Goal: Task Accomplishment & Management: Manage account settings

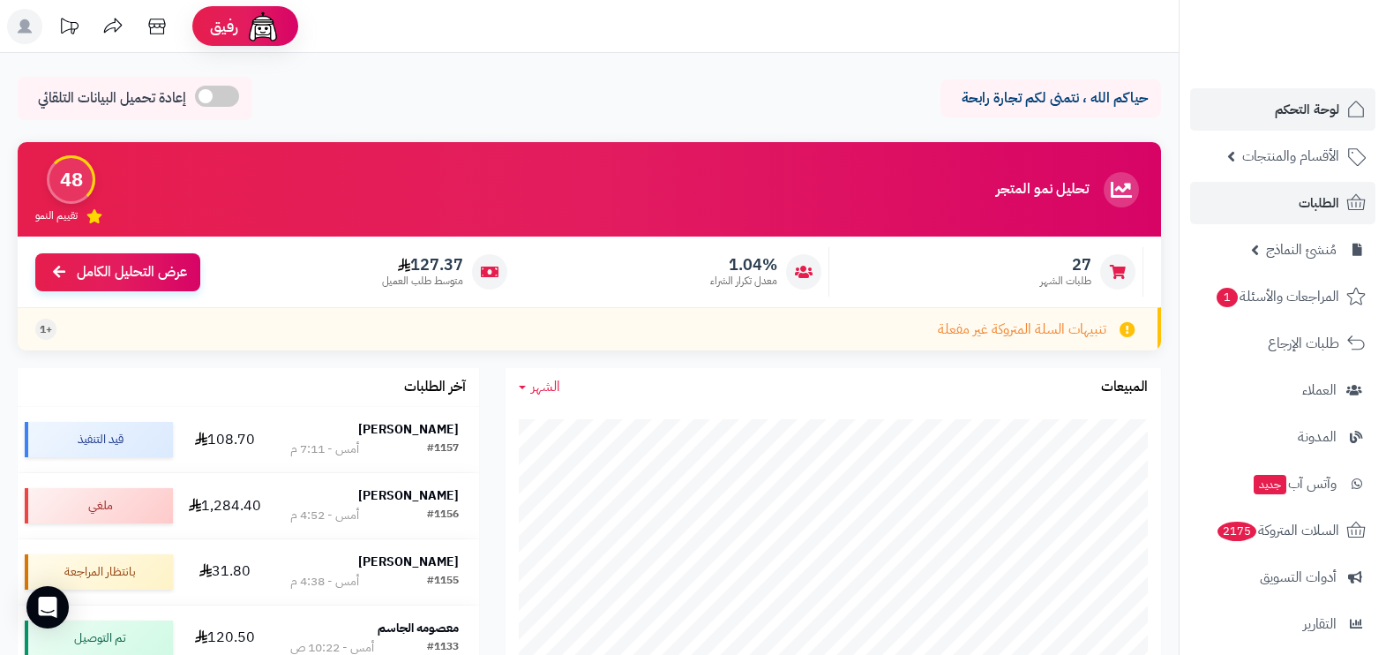
scroll to position [109, 0]
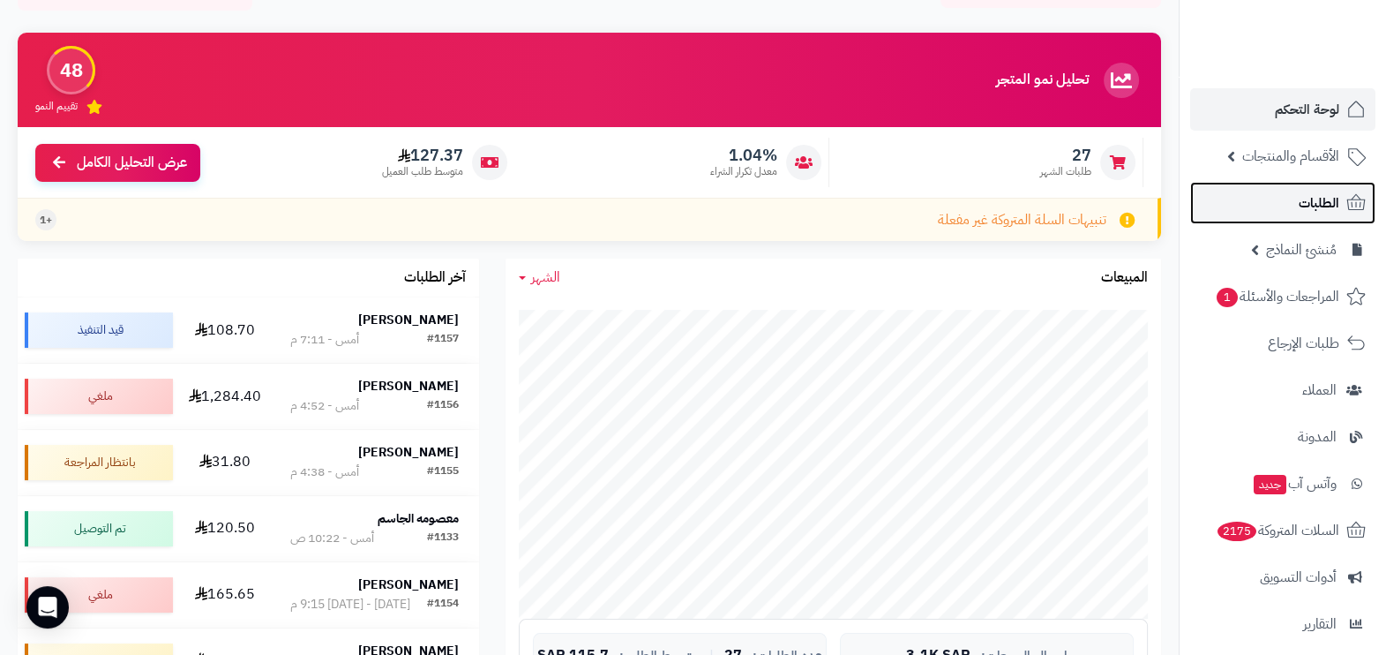
click at [1264, 209] on link "الطلبات" at bounding box center [1282, 203] width 185 height 42
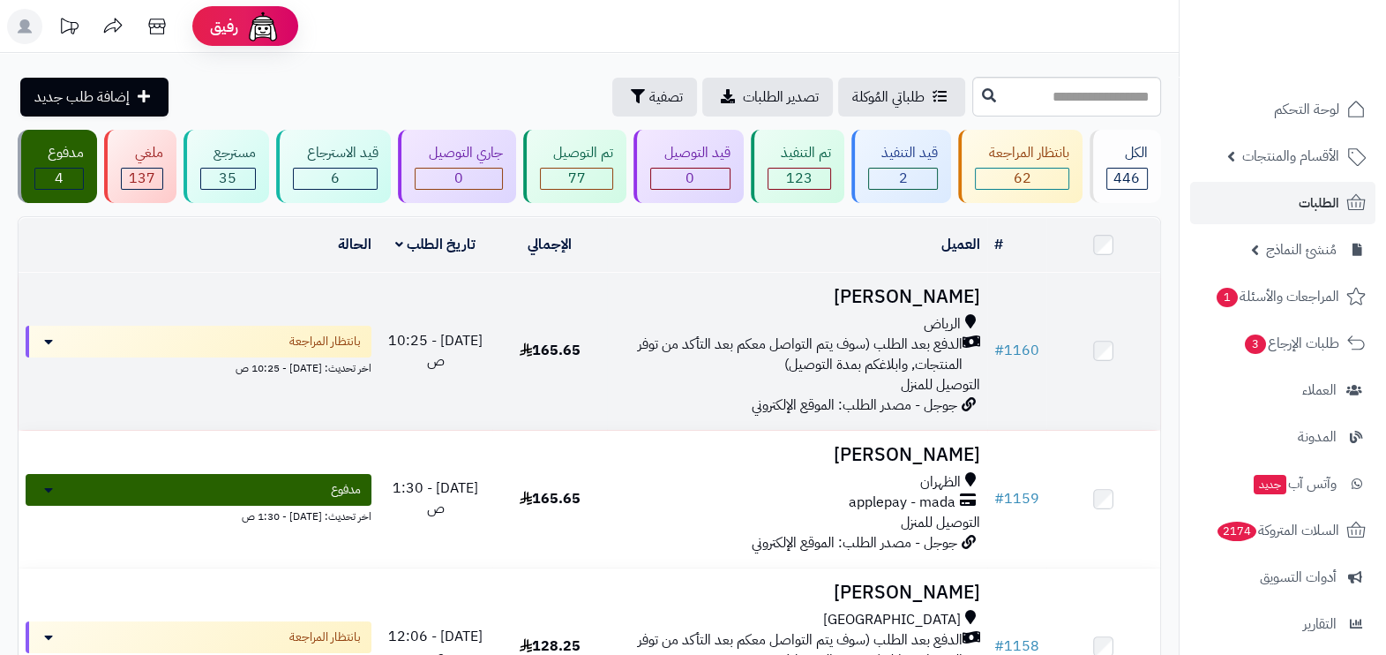
click at [718, 343] on span "الدفع بعد الطلب (سوف يتم التواصل معكم بعد التأكد من توفر المنتجات, وابلاغكم بمد…" at bounding box center [788, 354] width 349 height 41
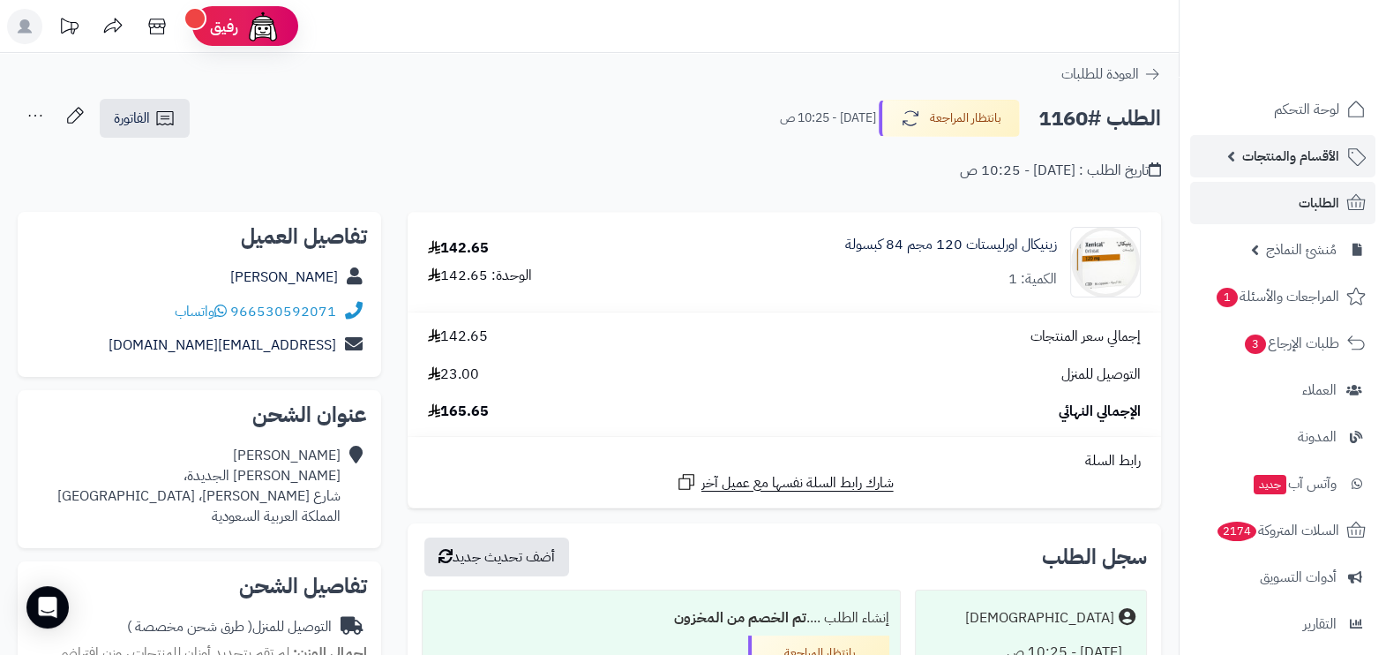
click at [1287, 176] on link "الأقسام والمنتجات" at bounding box center [1282, 156] width 185 height 42
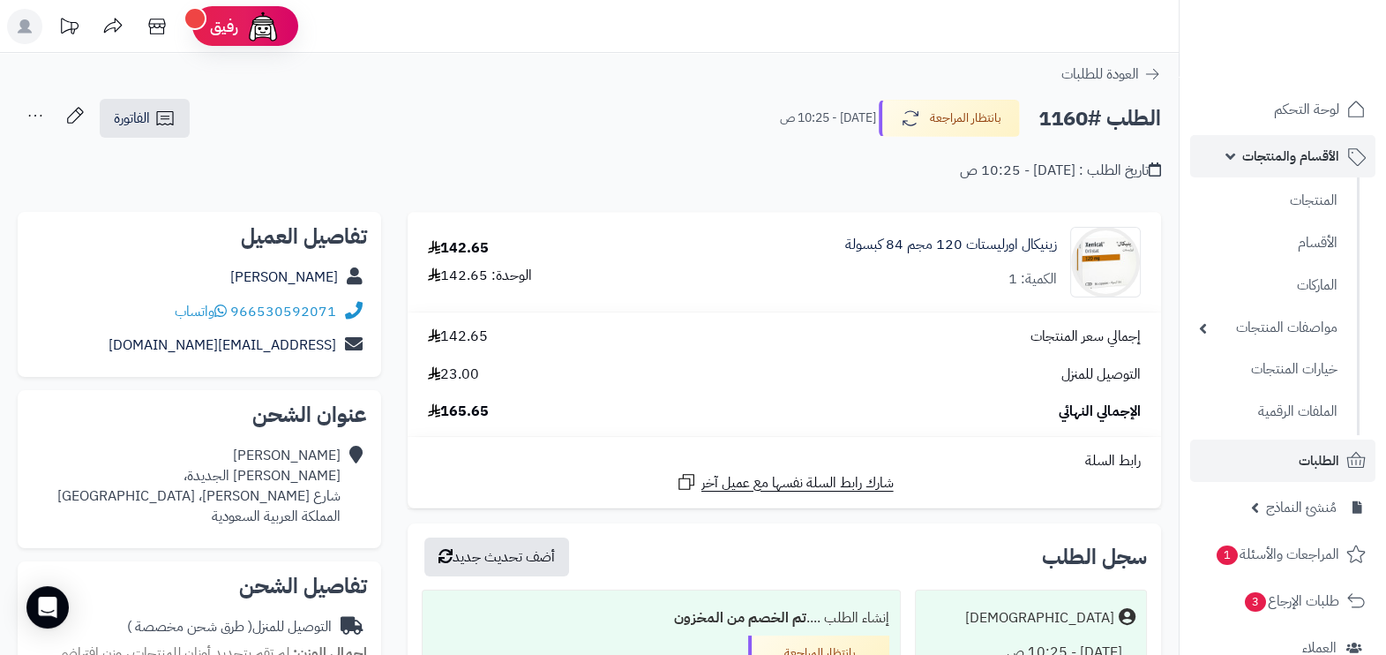
click at [1294, 158] on span "الأقسام والمنتجات" at bounding box center [1290, 156] width 97 height 25
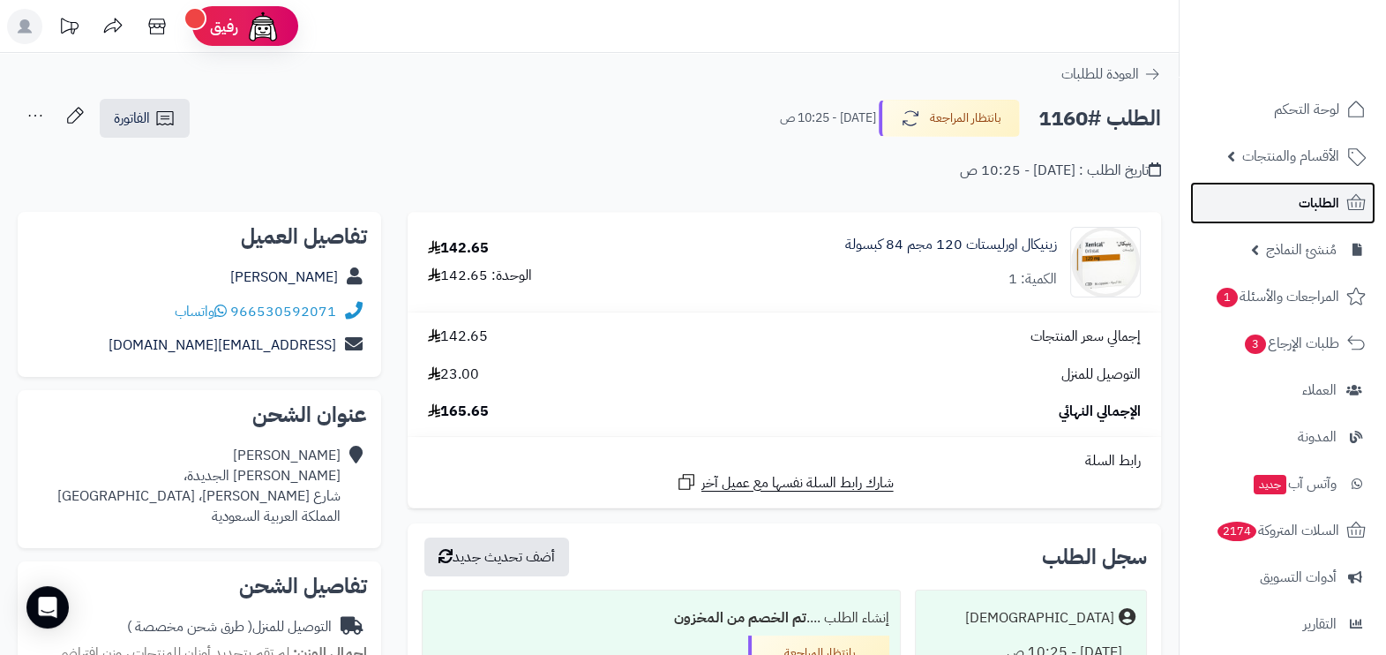
click at [1306, 214] on span "الطلبات" at bounding box center [1319, 203] width 41 height 25
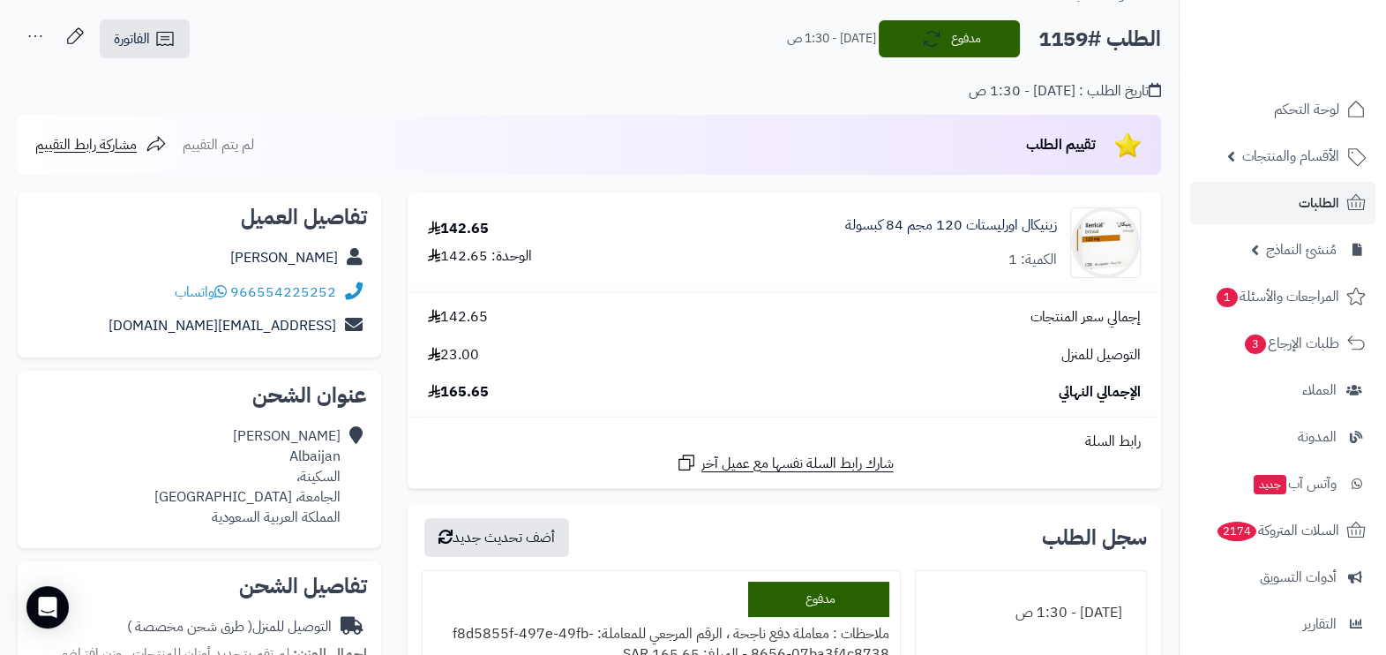
scroll to position [109, 0]
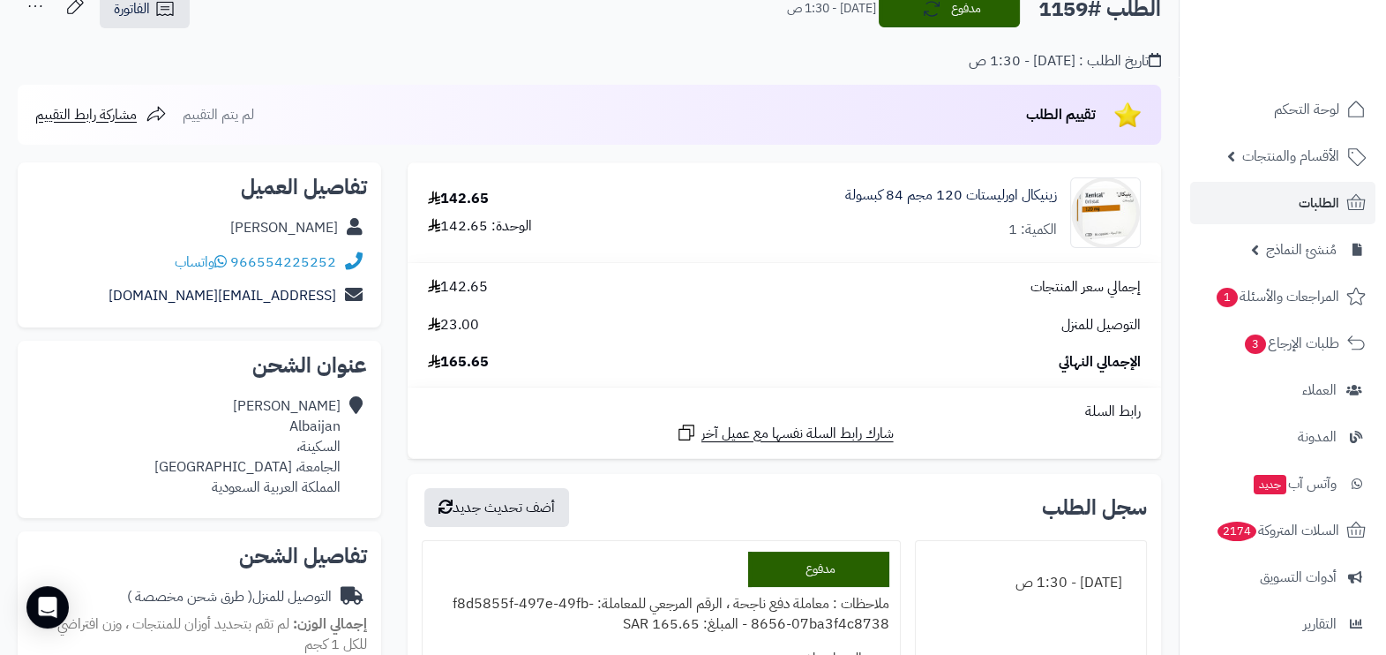
drag, startPoint x: 229, startPoint y: 229, endPoint x: 338, endPoint y: 233, distance: 108.6
click at [338, 233] on div "Ibrahim Albaijan" at bounding box center [199, 228] width 335 height 34
copy link "Ibrahim Albaijan"
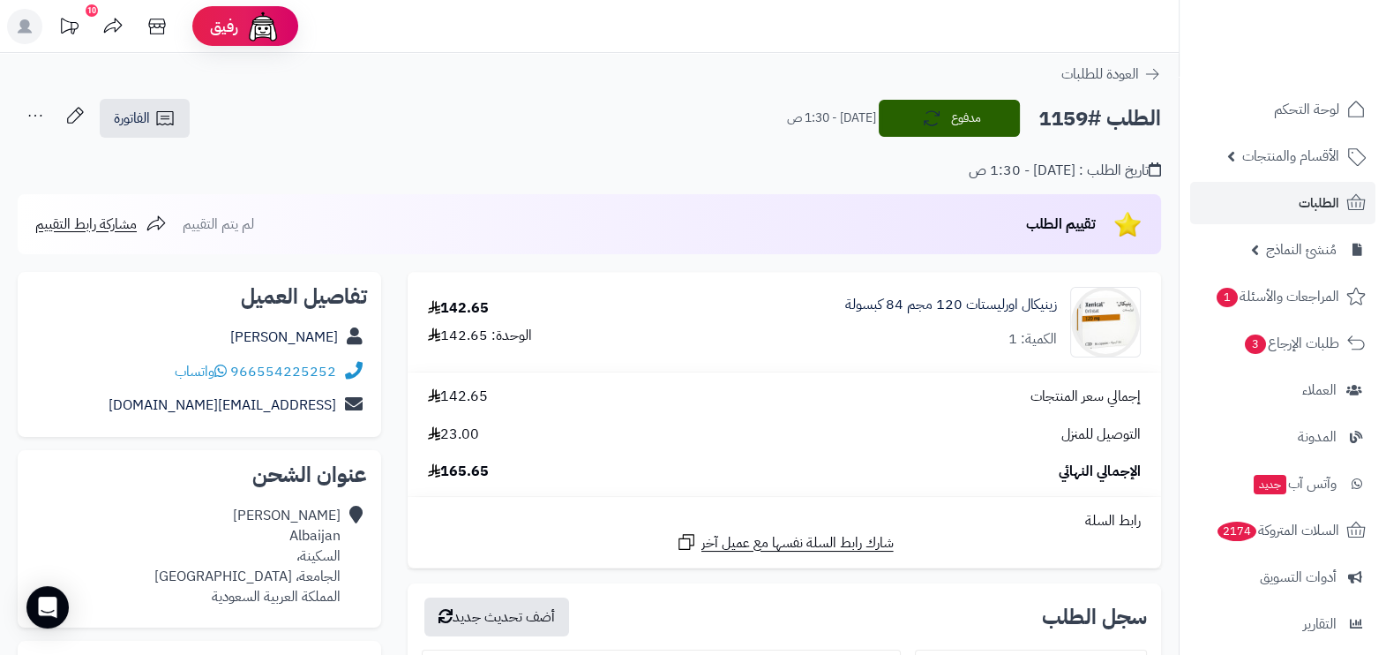
click at [1054, 122] on h2 "الطلب #1159" at bounding box center [1099, 119] width 123 height 36
copy h2 "1159"
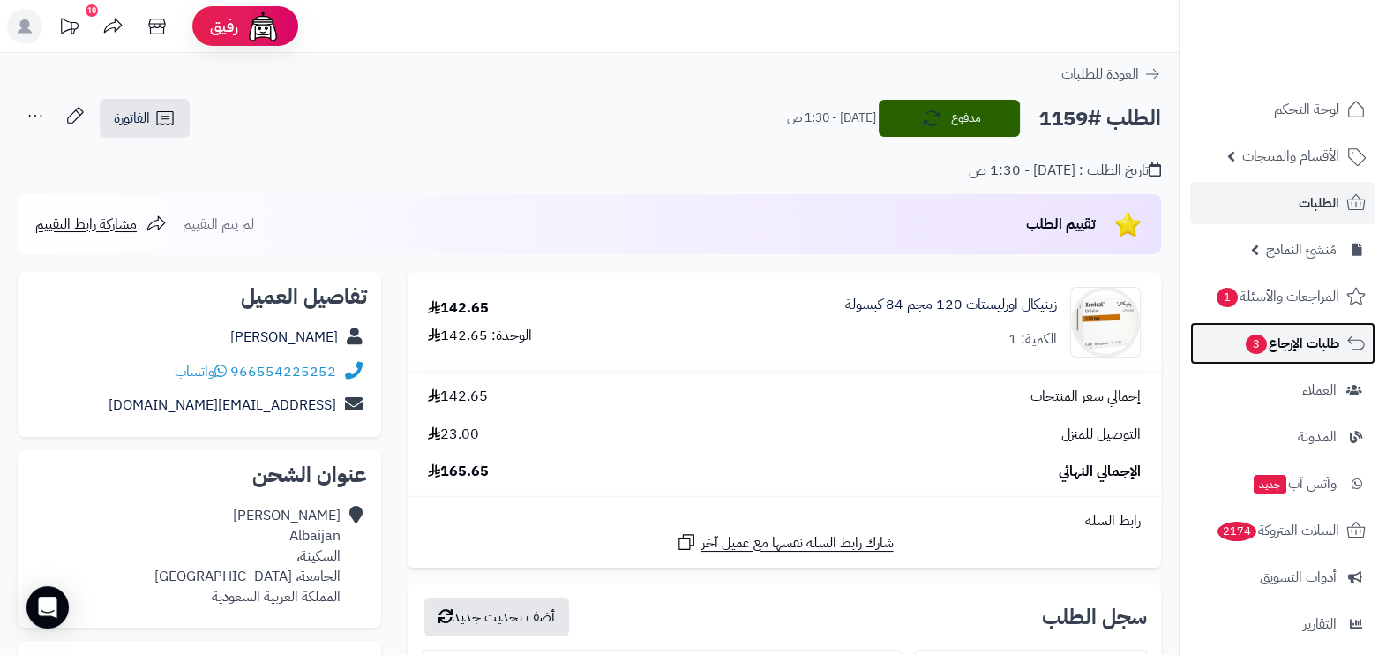
click at [1329, 353] on span "طلبات الإرجاع 3" at bounding box center [1291, 343] width 95 height 25
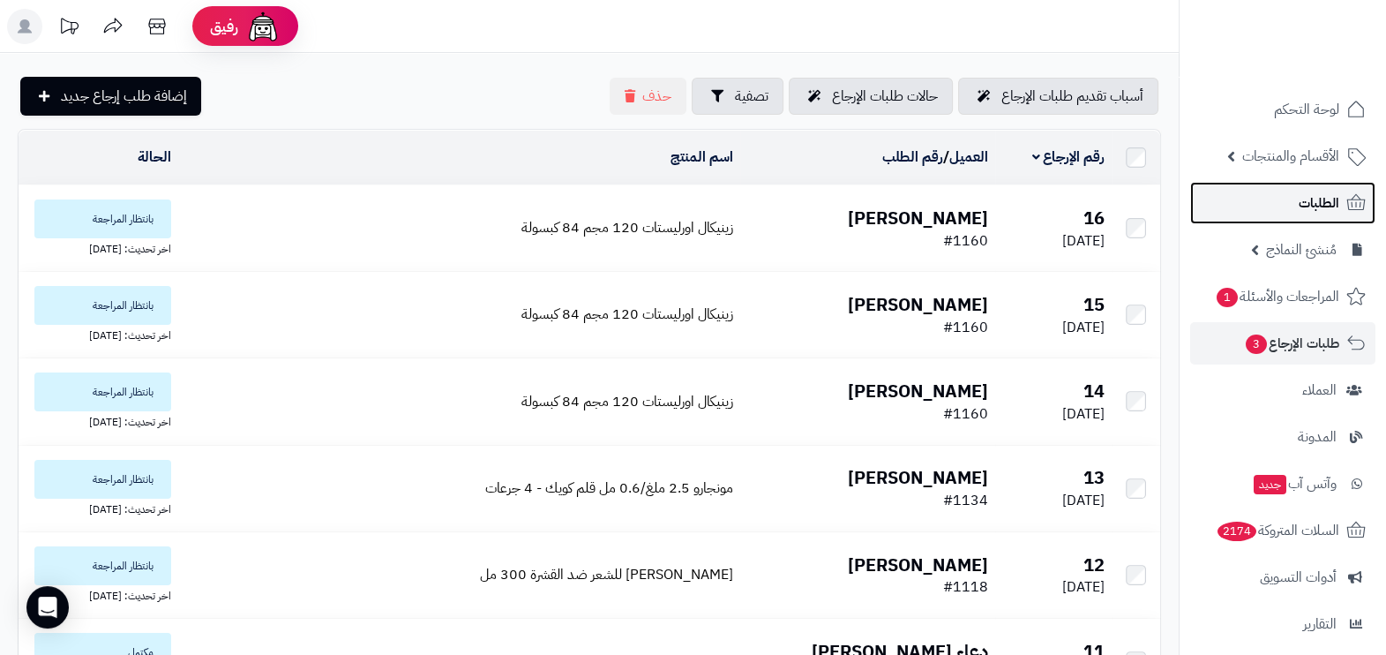
click at [1326, 199] on span "الطلبات" at bounding box center [1319, 203] width 41 height 25
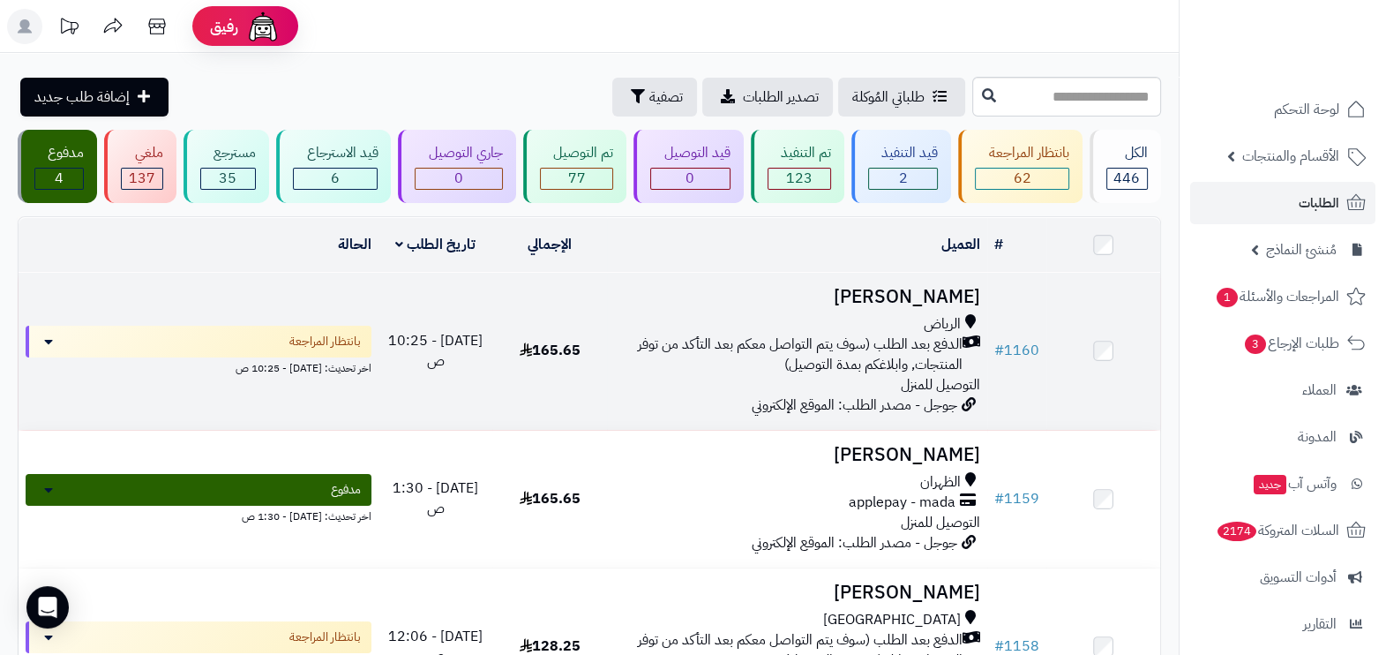
scroll to position [109, 0]
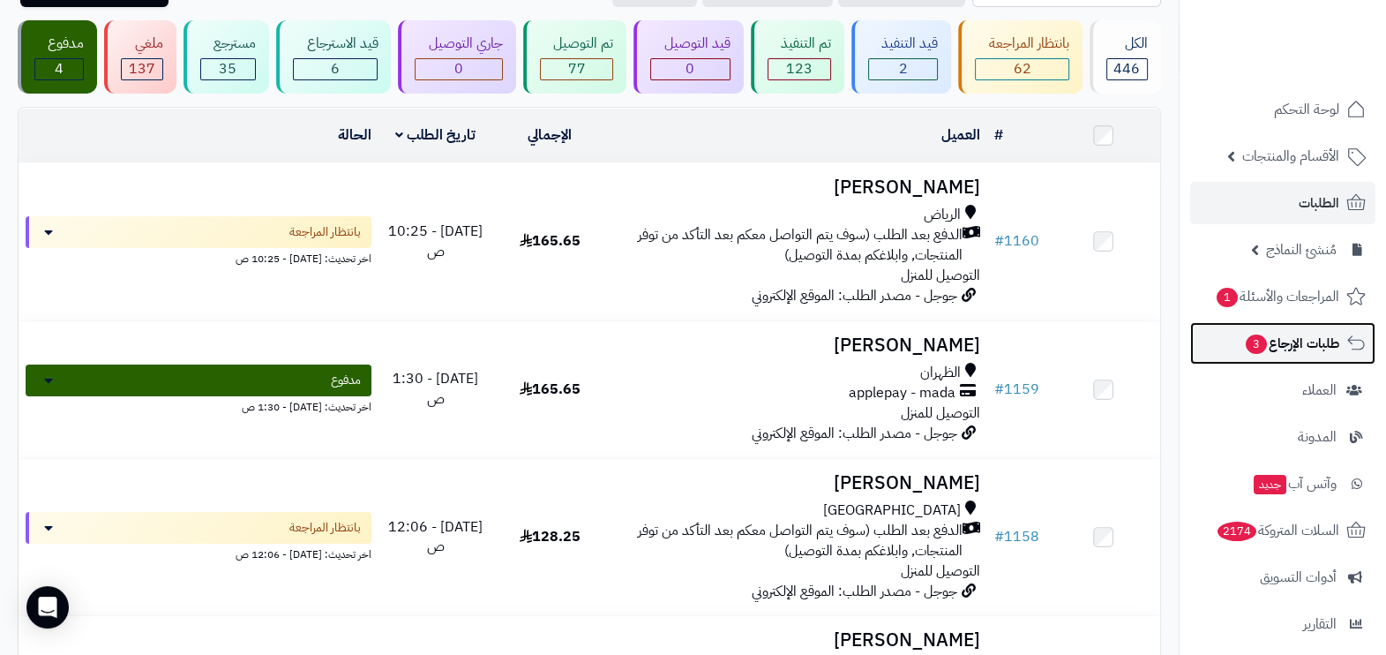
click at [1293, 339] on span "طلبات الإرجاع 3" at bounding box center [1291, 343] width 95 height 25
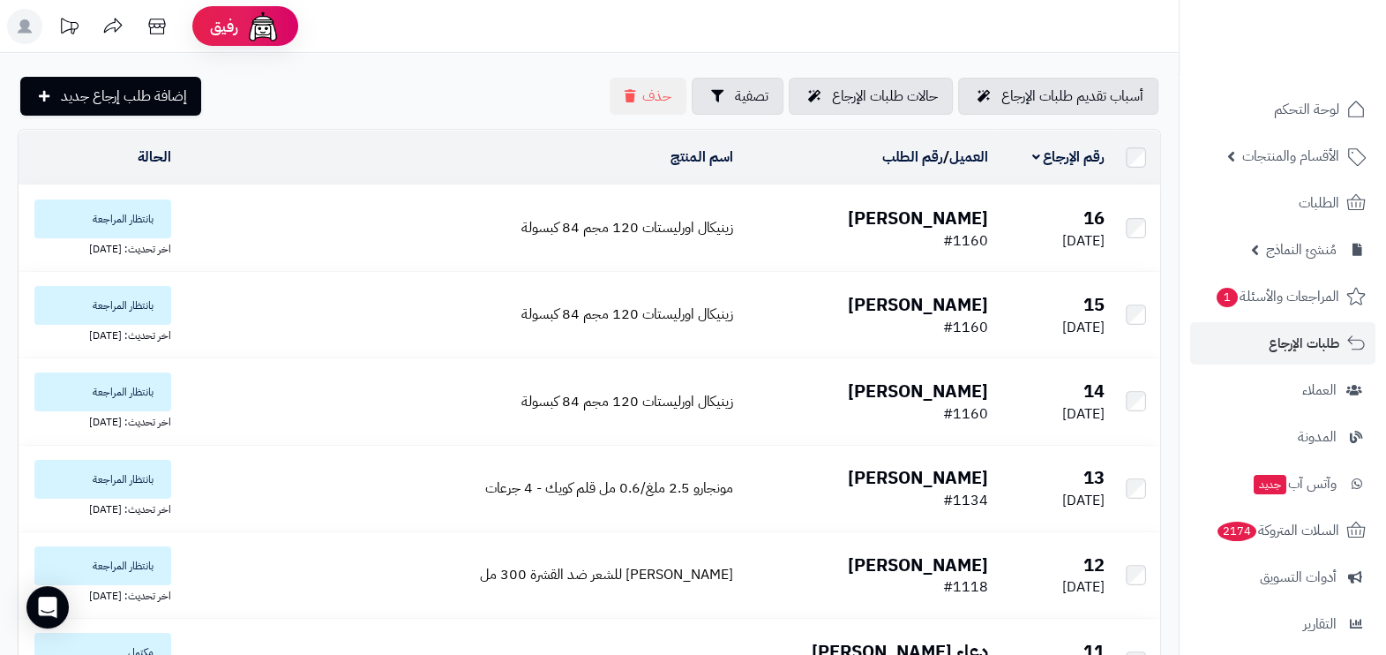
click at [852, 233] on td "Salma Mostafa #1160" at bounding box center [867, 228] width 255 height 86
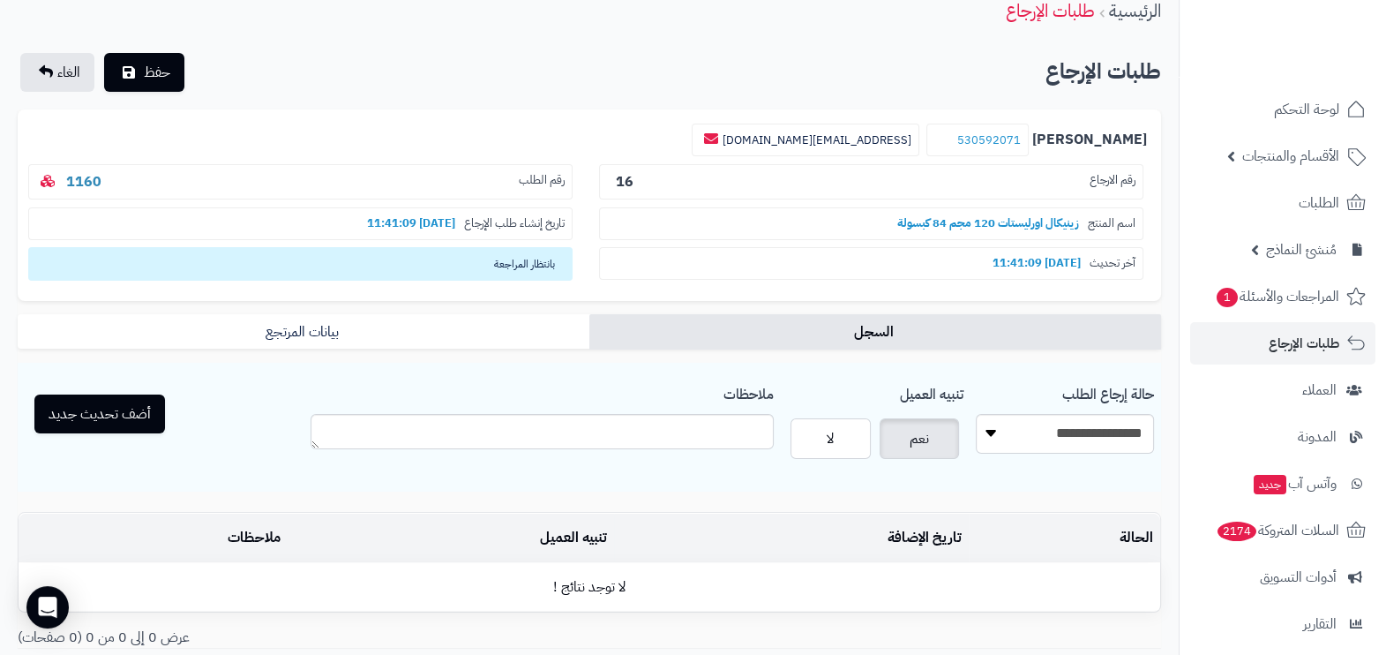
scroll to position [109, 0]
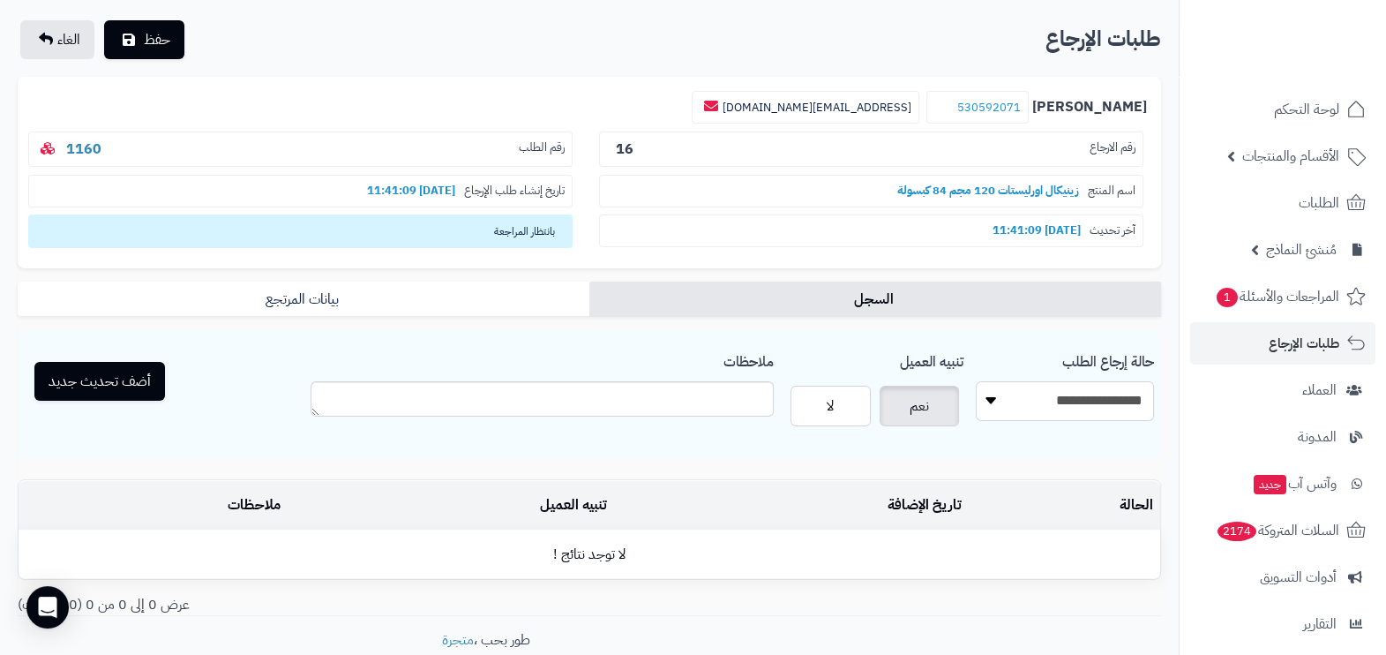
click at [1038, 390] on select "**********" at bounding box center [1065, 401] width 178 height 40
select select "*"
click at [976, 381] on select "**********" at bounding box center [1065, 401] width 178 height 40
click at [379, 401] on textarea "ملاحظات" at bounding box center [542, 398] width 463 height 35
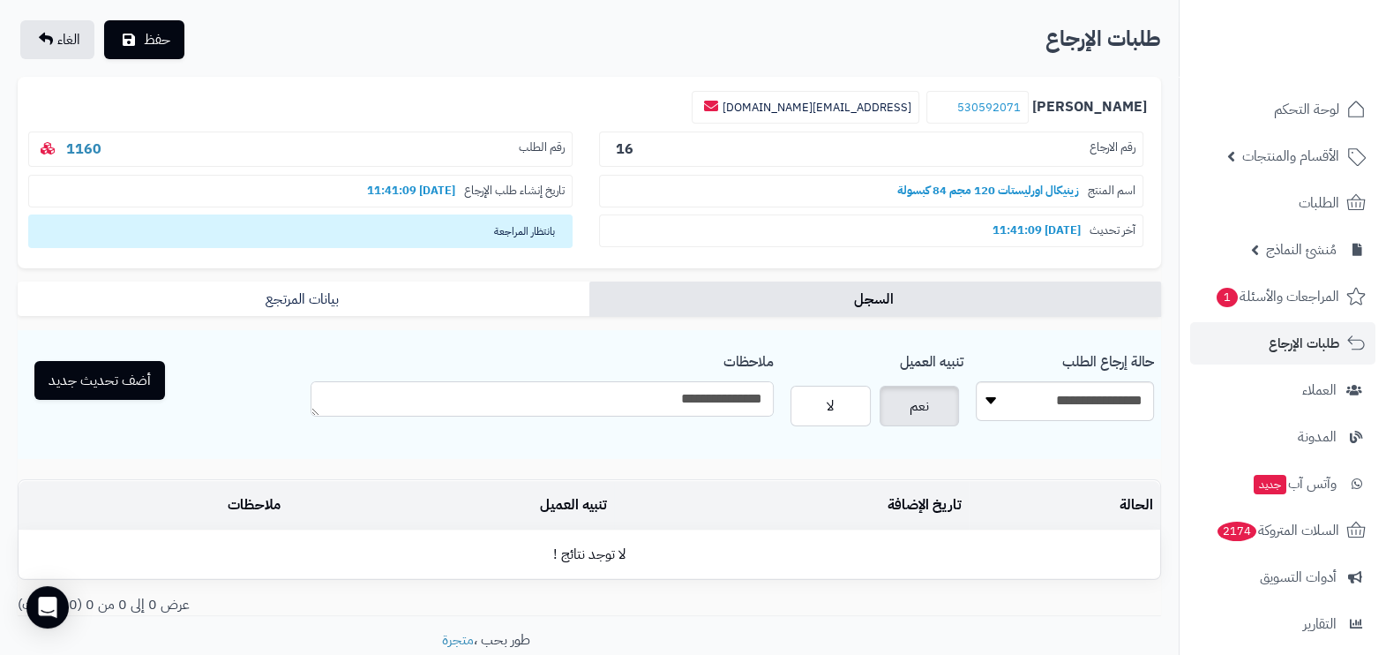
type textarea "**********"
click at [97, 371] on button "أضف تحديث جديد" at bounding box center [99, 380] width 131 height 39
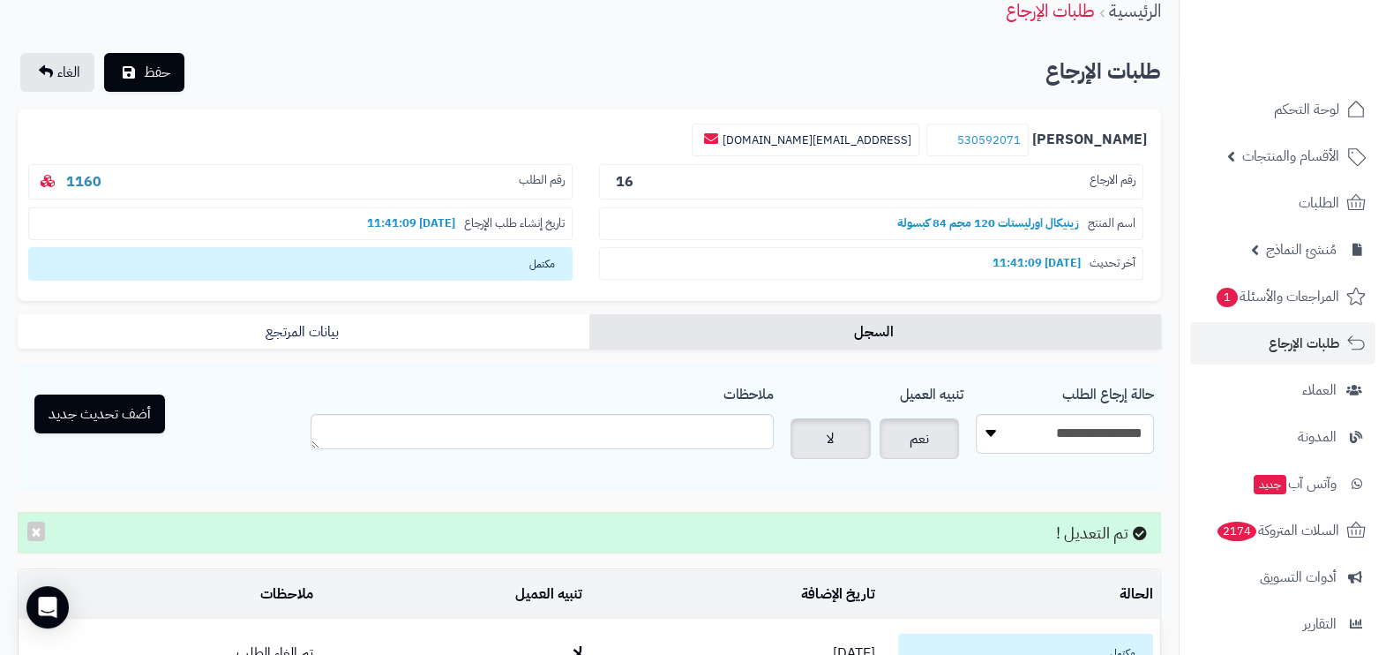
scroll to position [109, 0]
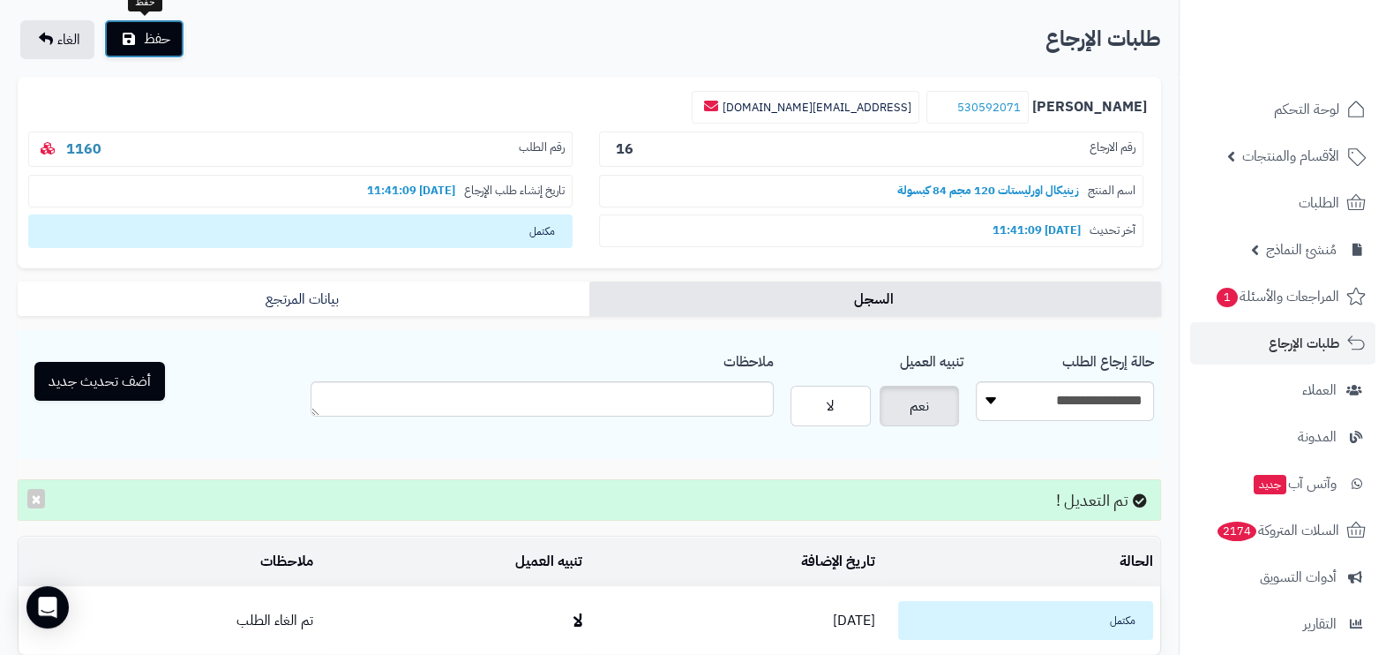
click at [170, 36] on button "حفظ" at bounding box center [144, 38] width 80 height 39
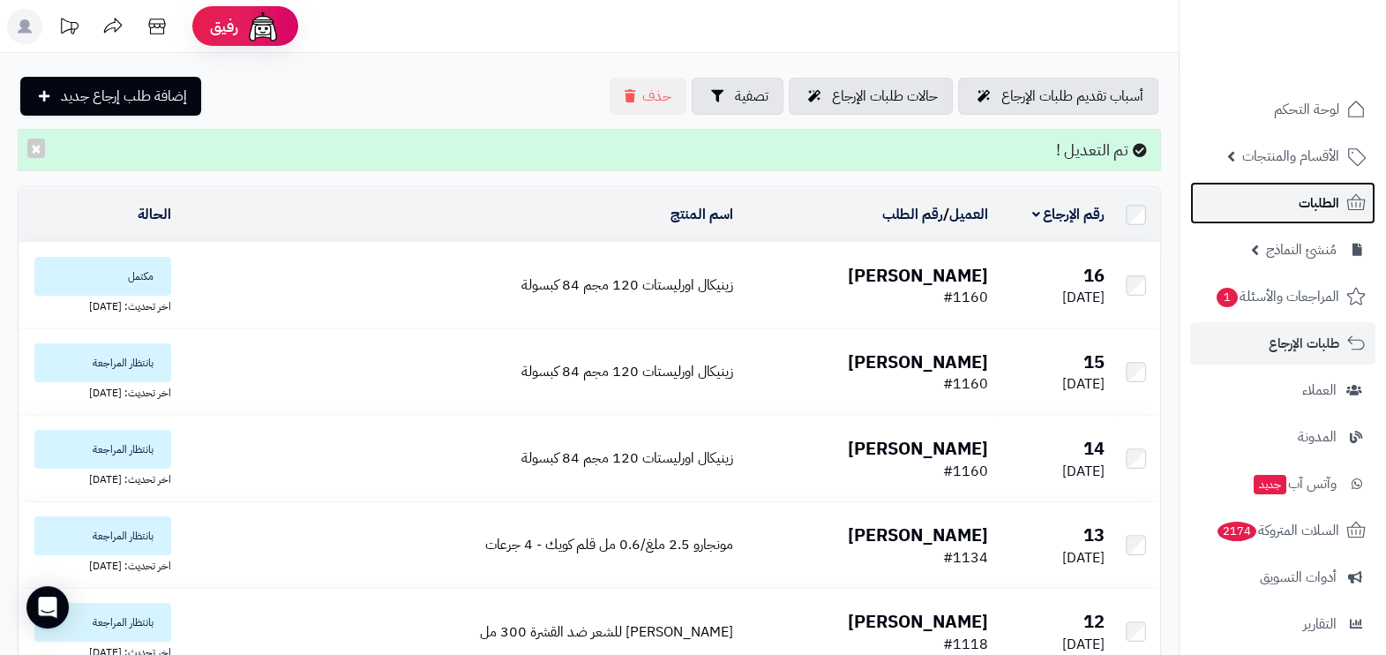
click at [1325, 186] on link "الطلبات" at bounding box center [1282, 203] width 185 height 42
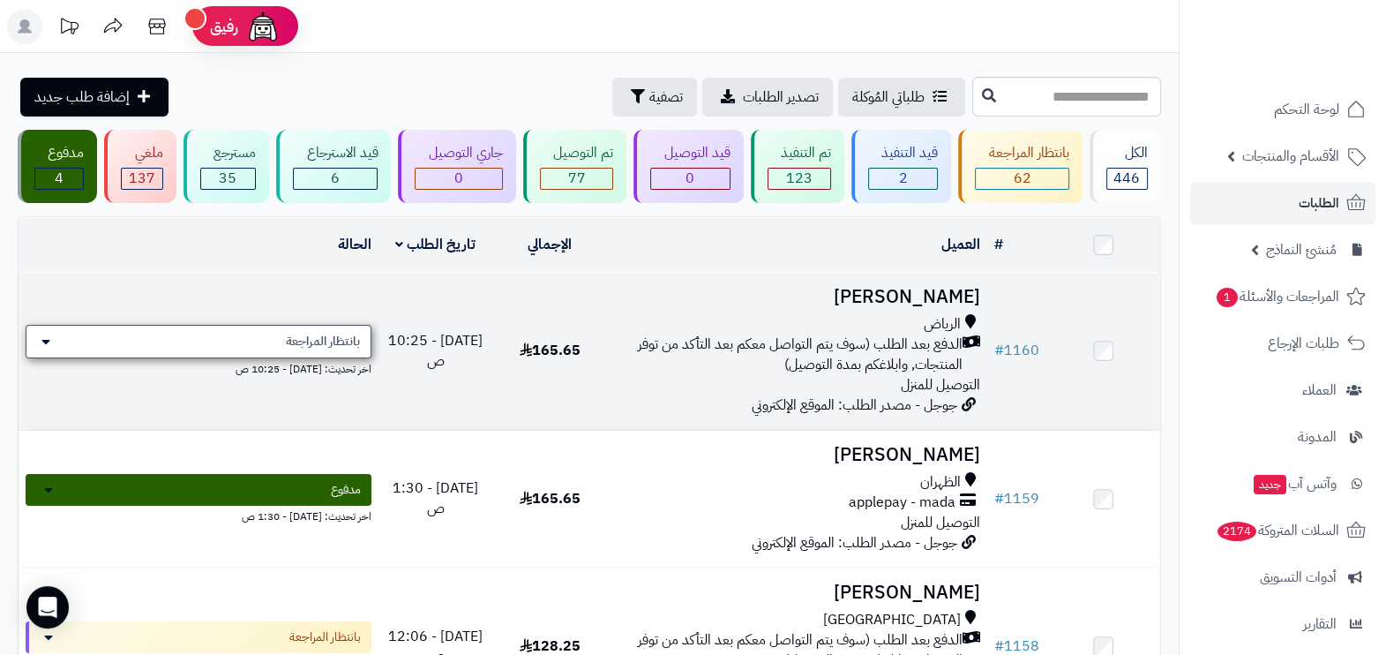
click at [354, 327] on div "بانتظار المراجعة" at bounding box center [199, 342] width 346 height 34
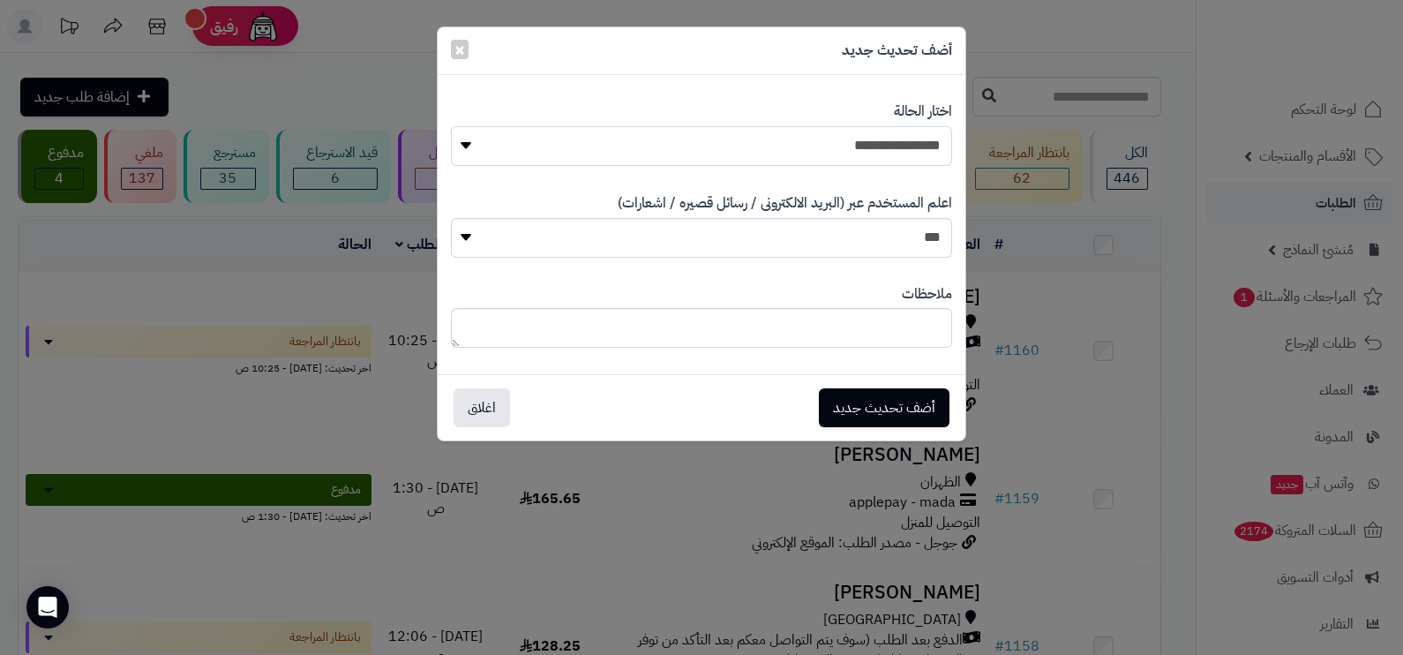
click at [866, 154] on select "**********" at bounding box center [701, 146] width 501 height 40
select select "**"
click at [451, 126] on select "**********" at bounding box center [701, 146] width 501 height 40
click at [898, 256] on select "*** **" at bounding box center [701, 238] width 501 height 40
select select "*"
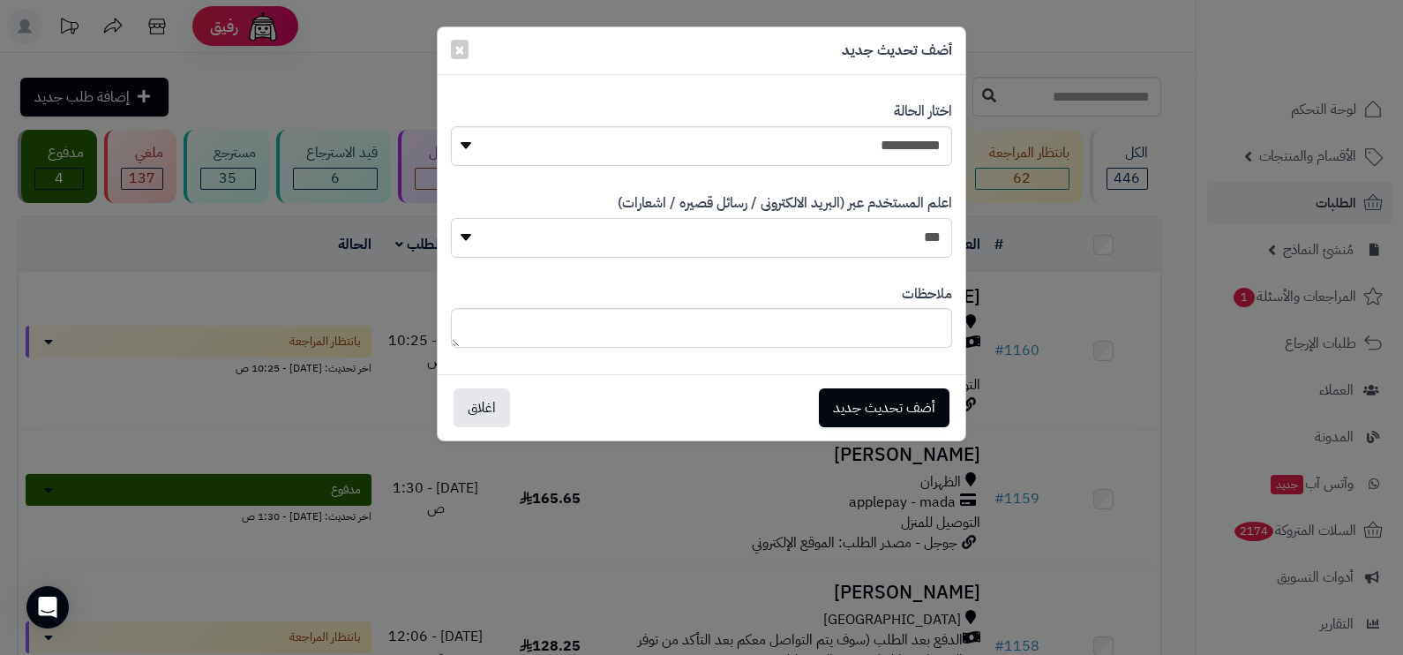
click at [451, 218] on select "*** **" at bounding box center [701, 238] width 501 height 40
click at [891, 396] on button "أضف تحديث جديد" at bounding box center [884, 406] width 131 height 39
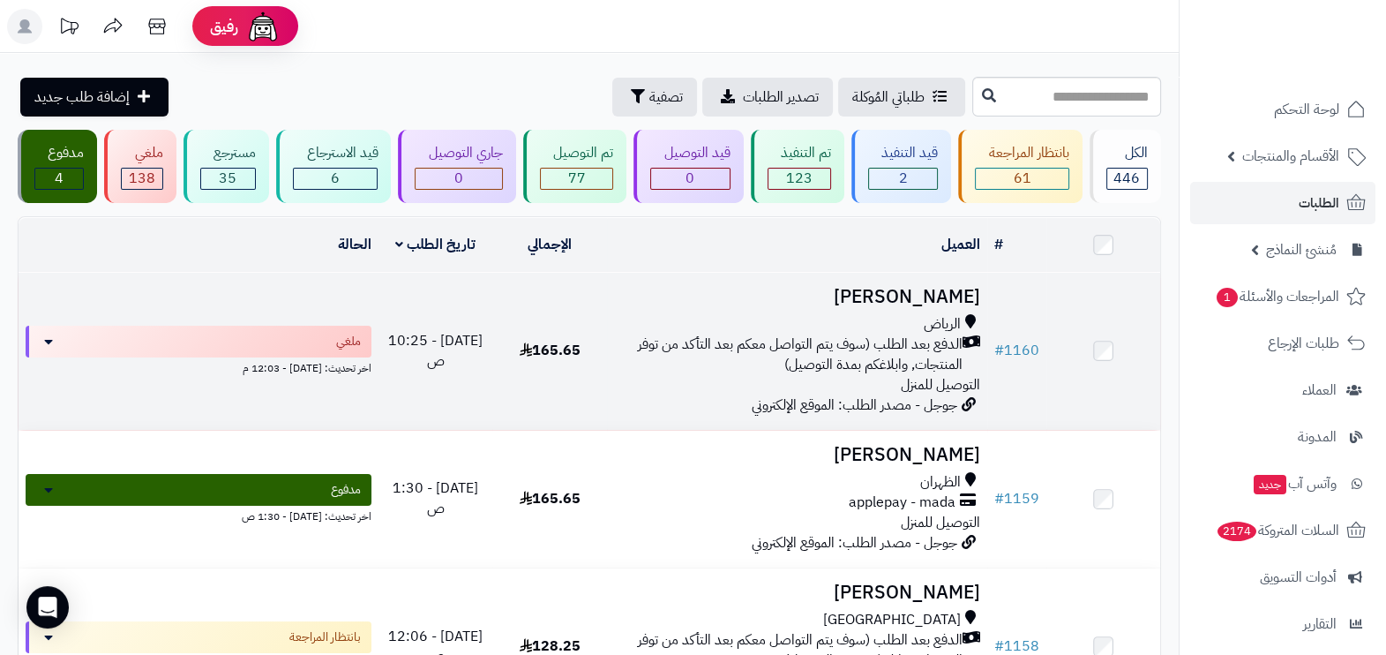
click at [904, 326] on div "الرياض" at bounding box center [797, 324] width 366 height 20
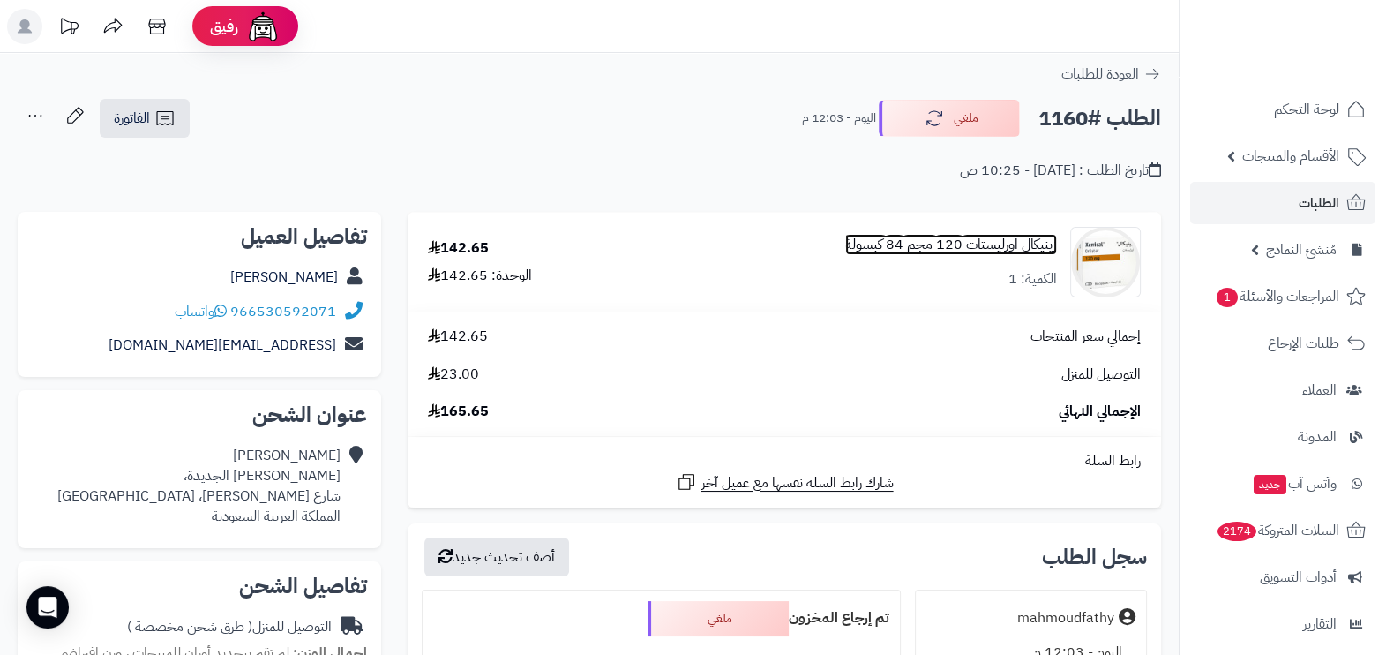
click at [1013, 249] on link "زينيكال اورليستات 120 مجم 84 كبسولة" at bounding box center [951, 245] width 212 height 20
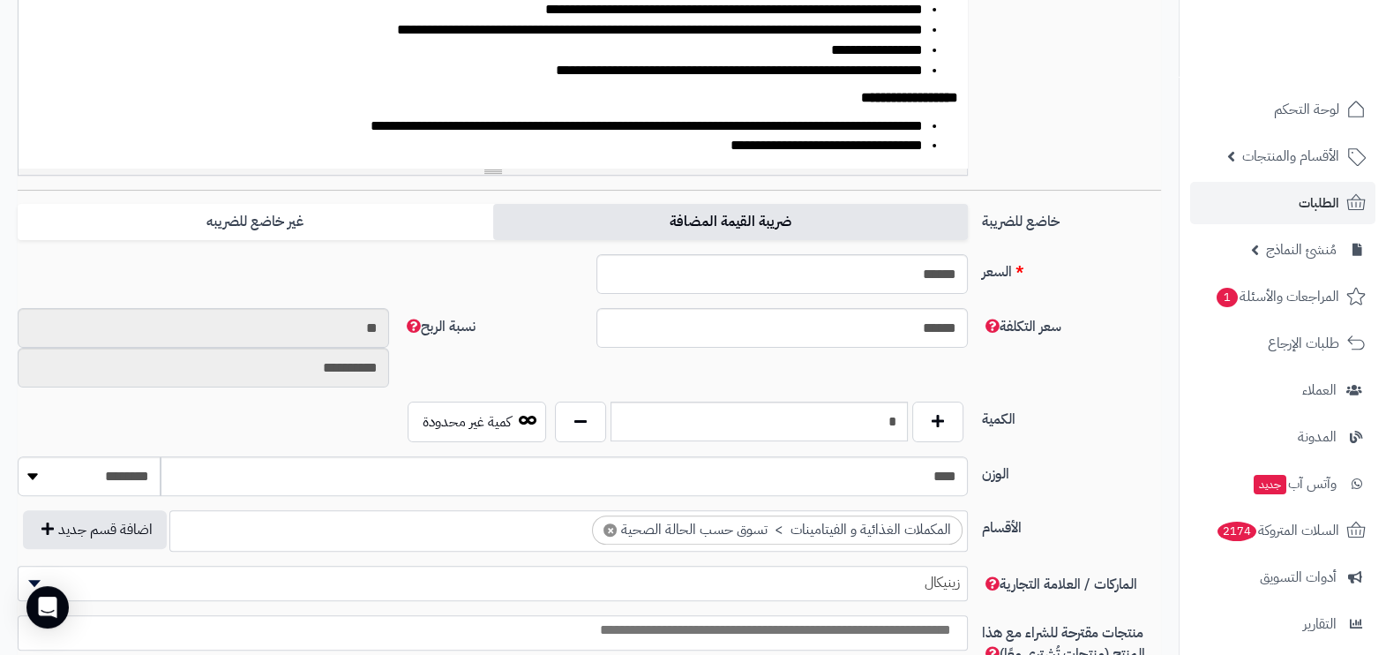
scroll to position [662, 0]
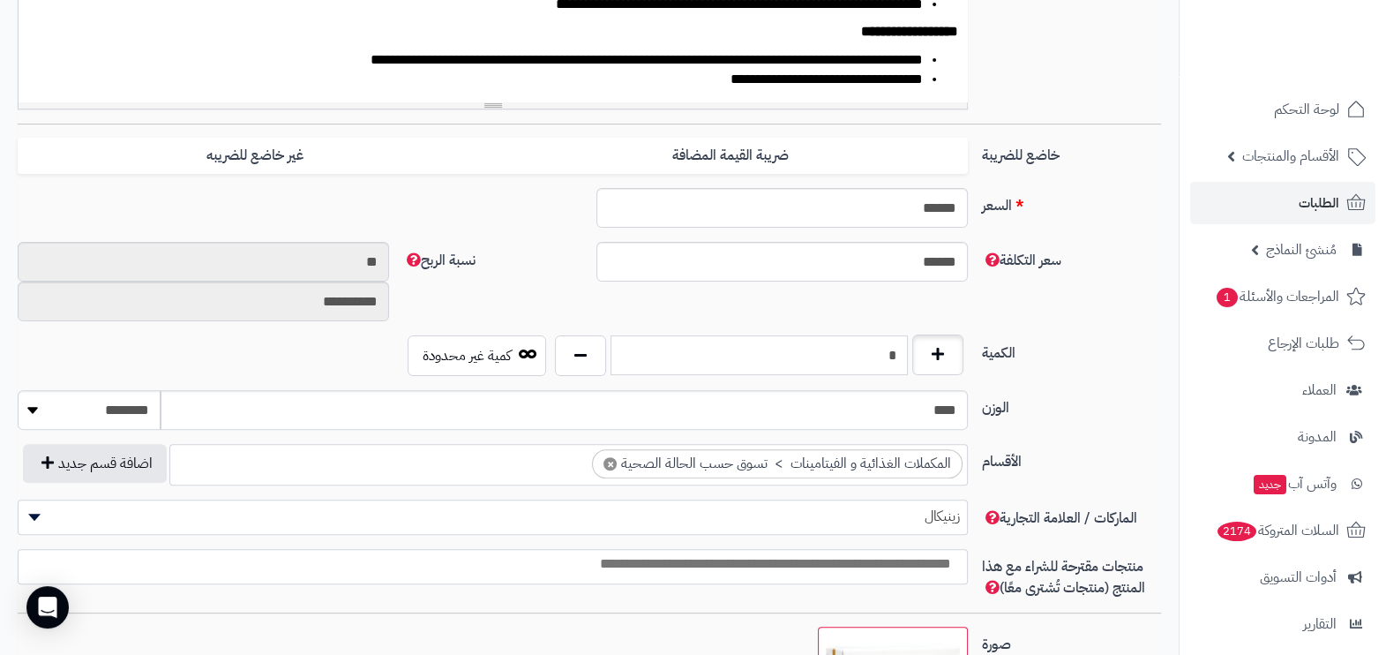
drag, startPoint x: 880, startPoint y: 346, endPoint x: 915, endPoint y: 350, distance: 35.6
click at [915, 350] on div "*" at bounding box center [760, 355] width 418 height 41
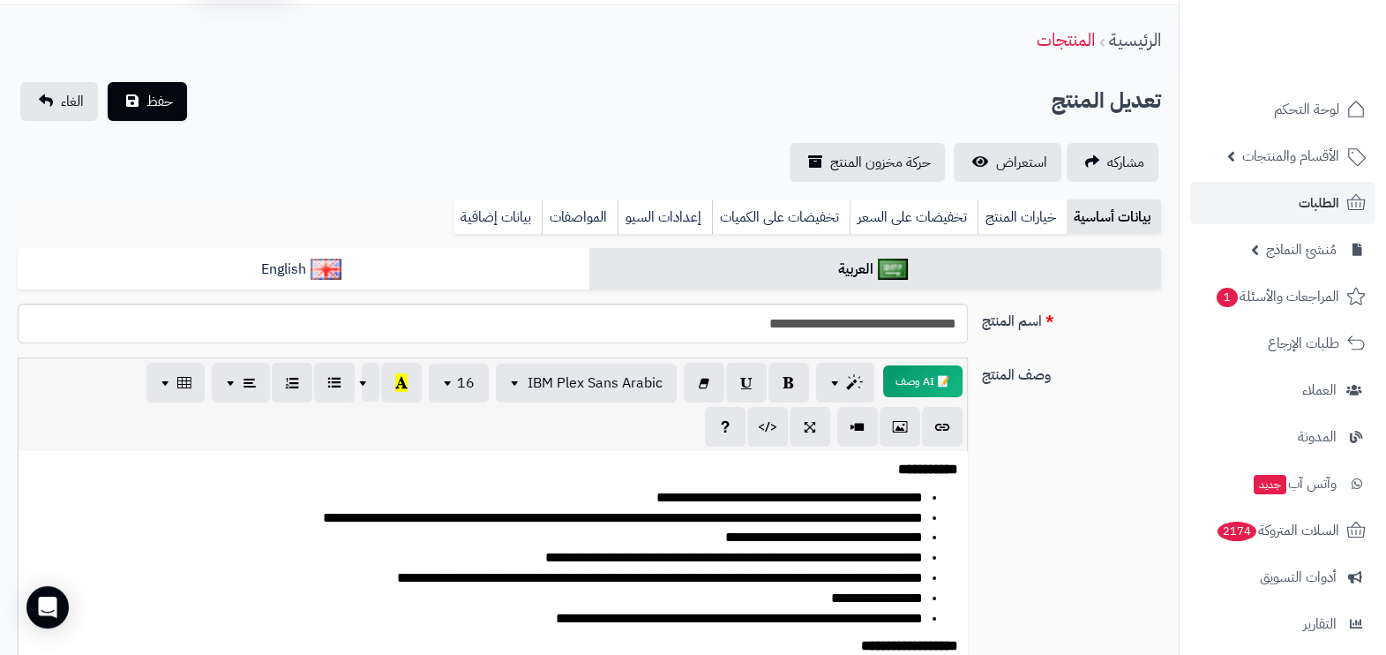
scroll to position [0, 0]
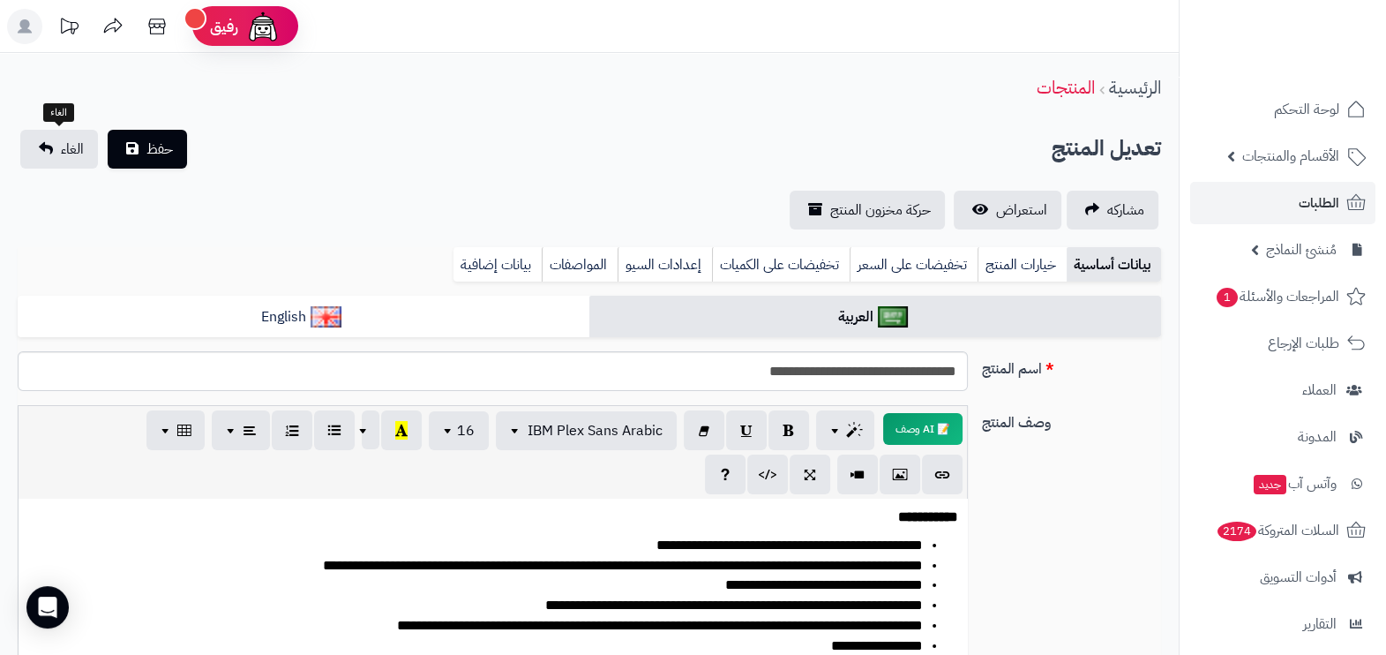
type input "*"
click at [194, 161] on div "تعديل المنتج حفظ الغاء" at bounding box center [589, 149] width 1143 height 39
click at [169, 156] on span "حفظ" at bounding box center [159, 148] width 26 height 21
